Goal: Find specific page/section: Find specific page/section

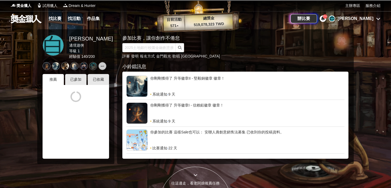
click at [368, 17] on div "[PERSON_NAME]" at bounding box center [355, 18] width 36 height 6
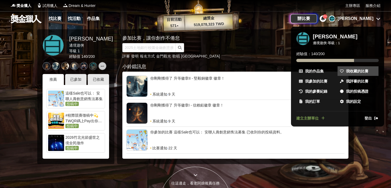
click at [353, 66] on link "我收藏的比賽" at bounding box center [357, 71] width 41 height 10
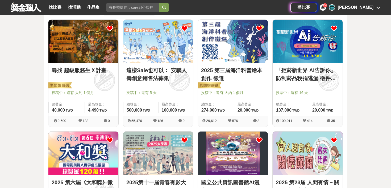
scroll to position [69, 0]
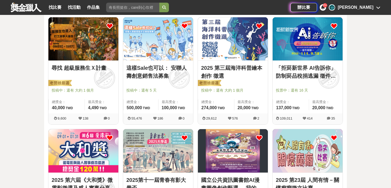
click at [230, 46] on img at bounding box center [233, 38] width 70 height 43
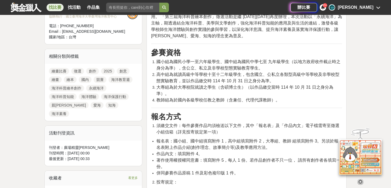
scroll to position [249, 0]
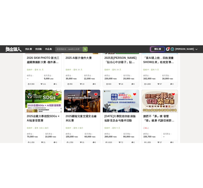
scroll to position [443, 0]
